Goal: Consume media (video, audio)

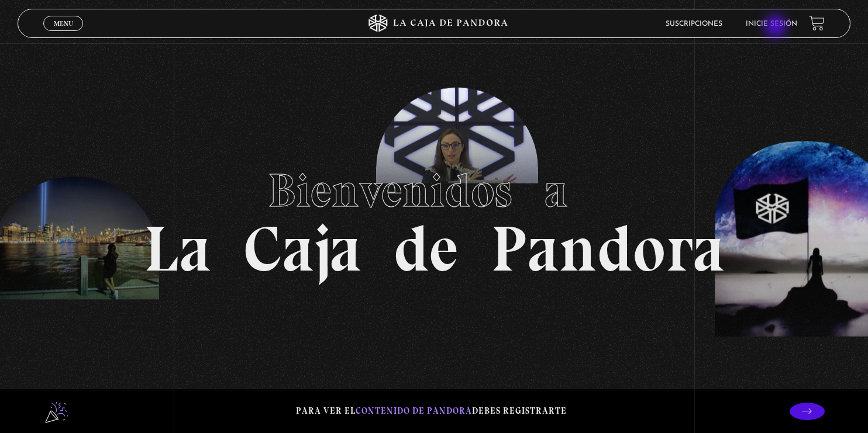
click at [777, 27] on li "Inicie sesión" at bounding box center [771, 24] width 51 height 18
click at [778, 24] on link "Inicie sesión" at bounding box center [771, 23] width 51 height 7
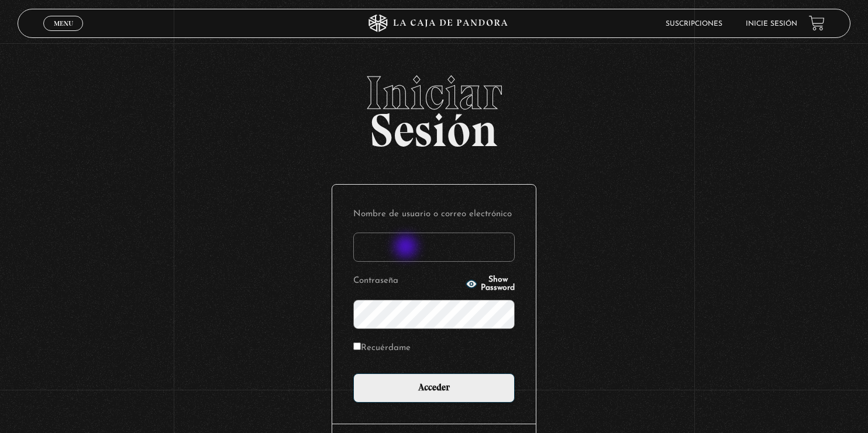
click at [407, 248] on input "Nombre de usuario o correo electrónico" at bounding box center [433, 247] width 161 height 29
type input "susy23cs@hotmail.com"
click at [353, 374] on input "Acceder" at bounding box center [433, 388] width 161 height 29
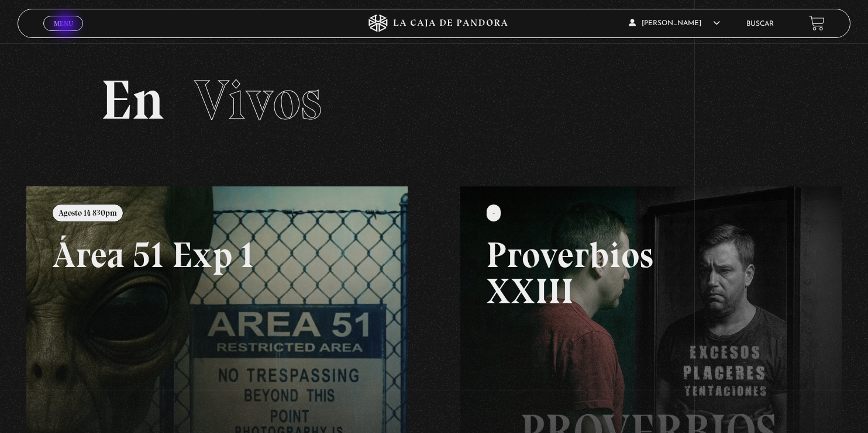
click at [67, 26] on span "Menu" at bounding box center [63, 23] width 19 height 7
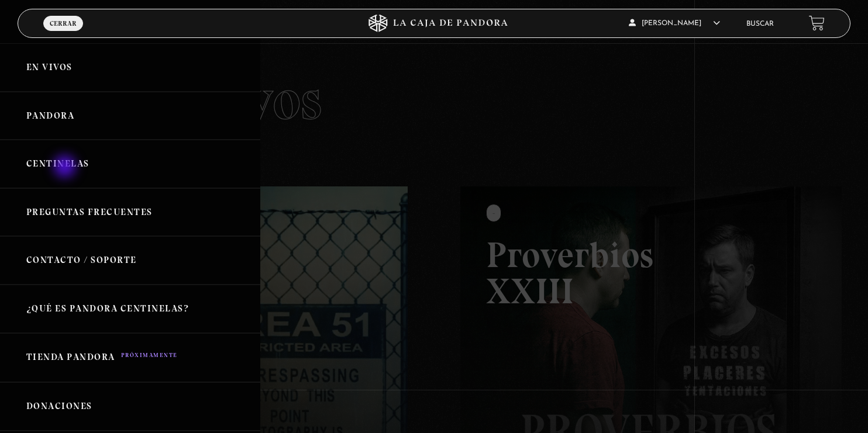
click at [65, 168] on link "Centinelas" at bounding box center [130, 164] width 260 height 49
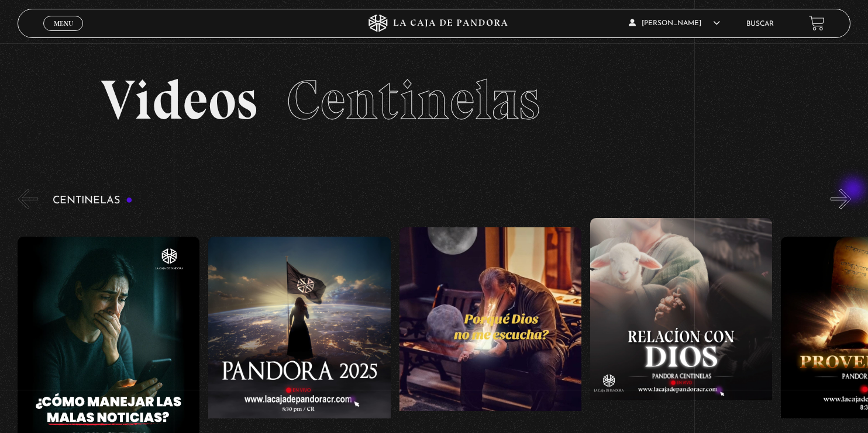
click at [851, 191] on button "»" at bounding box center [841, 199] width 20 height 20
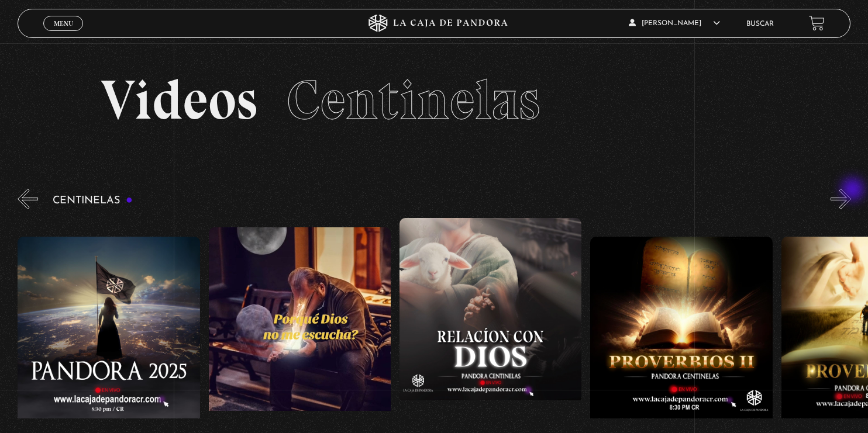
scroll to position [0, 191]
click at [676, 329] on figure at bounding box center [681, 342] width 182 height 211
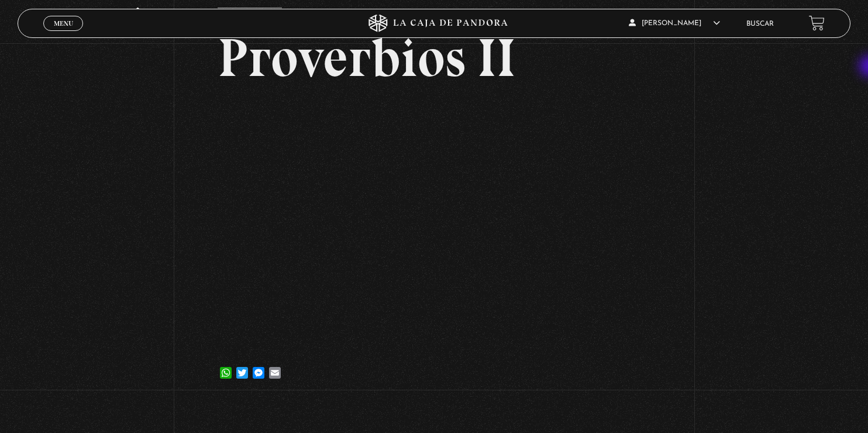
scroll to position [98, 0]
